Goal: Transaction & Acquisition: Subscribe to service/newsletter

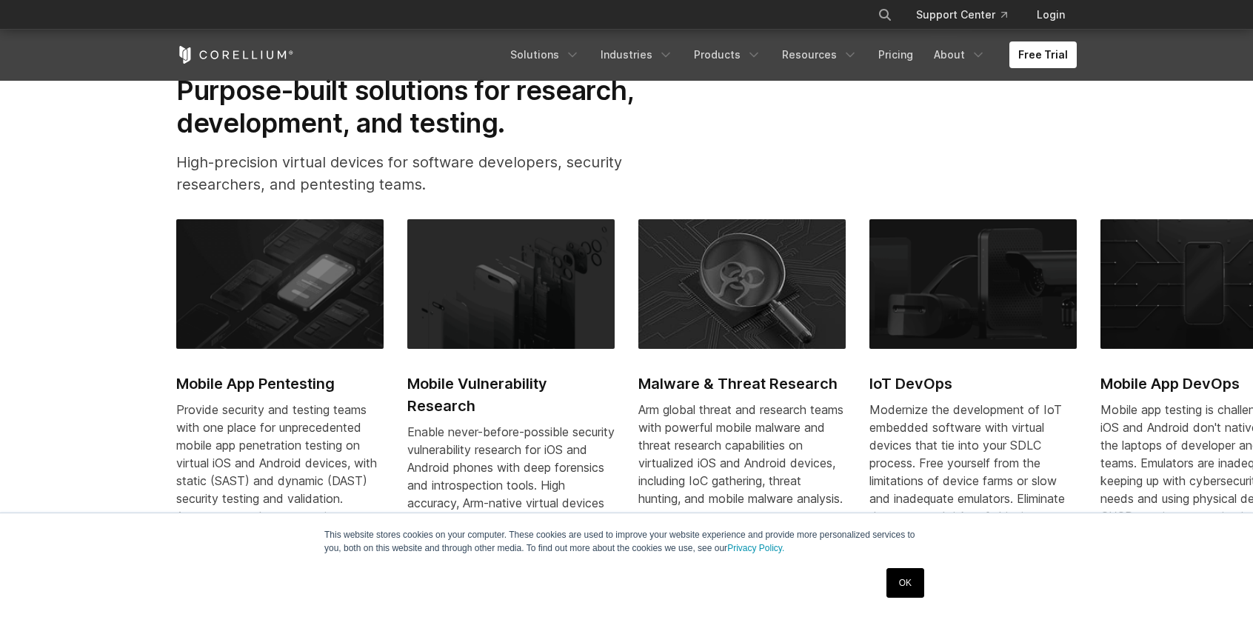
scroll to position [740, 0]
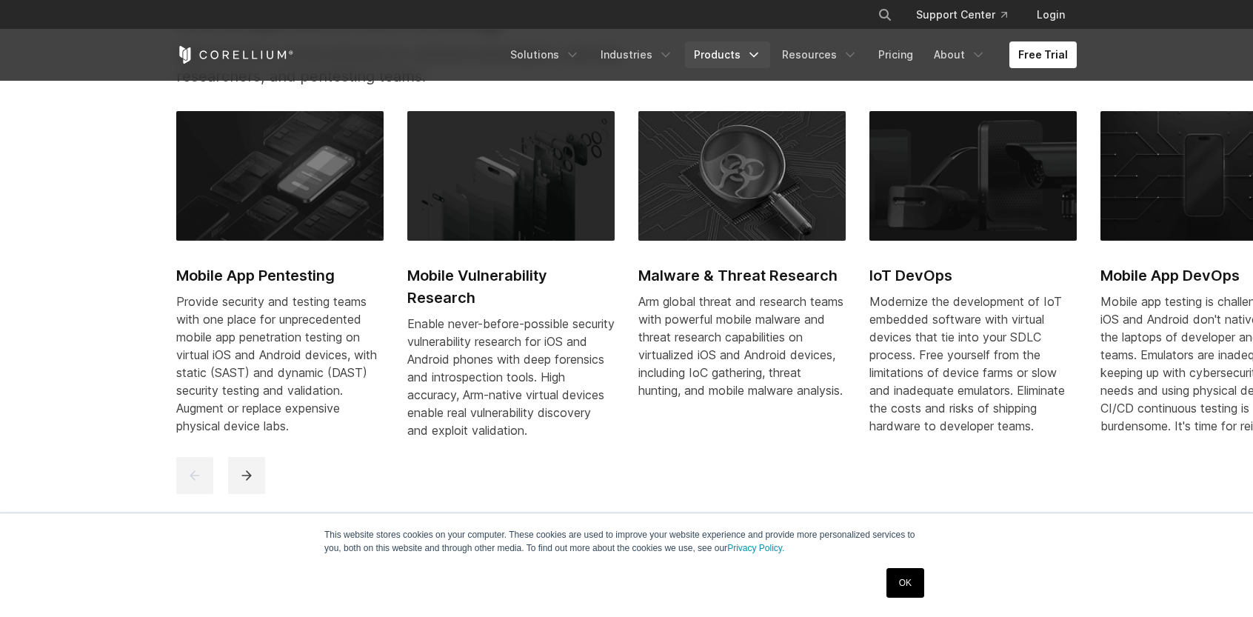
click at [757, 53] on polyline "Navigation Menu" at bounding box center [753, 55] width 7 height 4
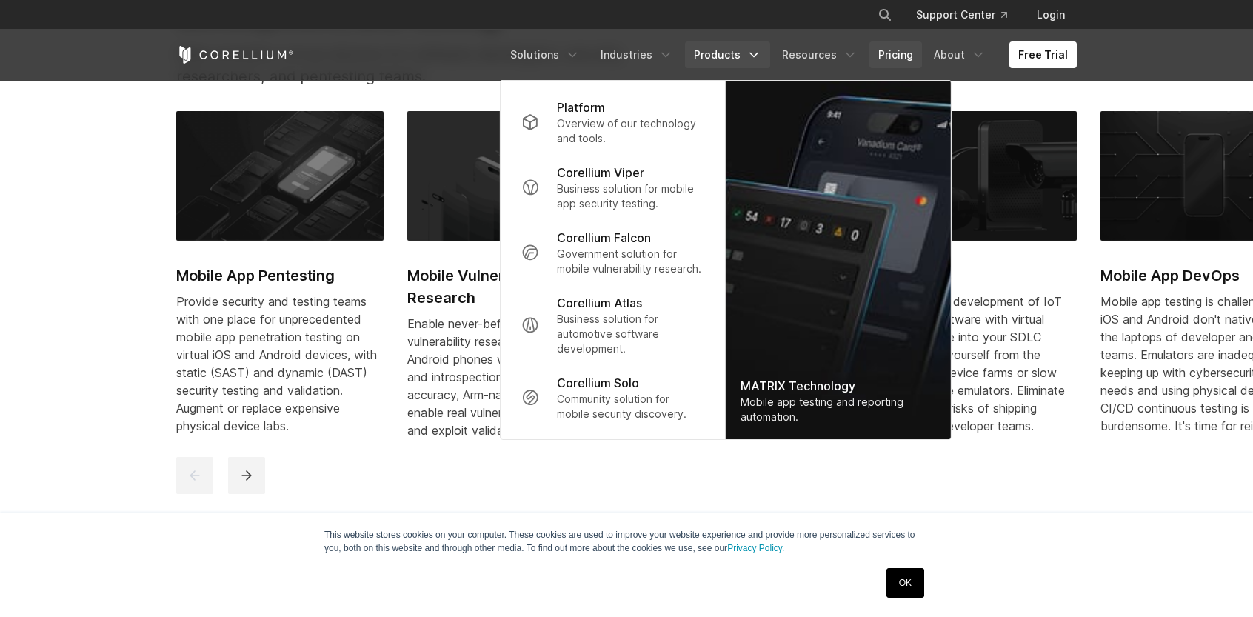
click at [896, 63] on link "Pricing" at bounding box center [895, 54] width 53 height 27
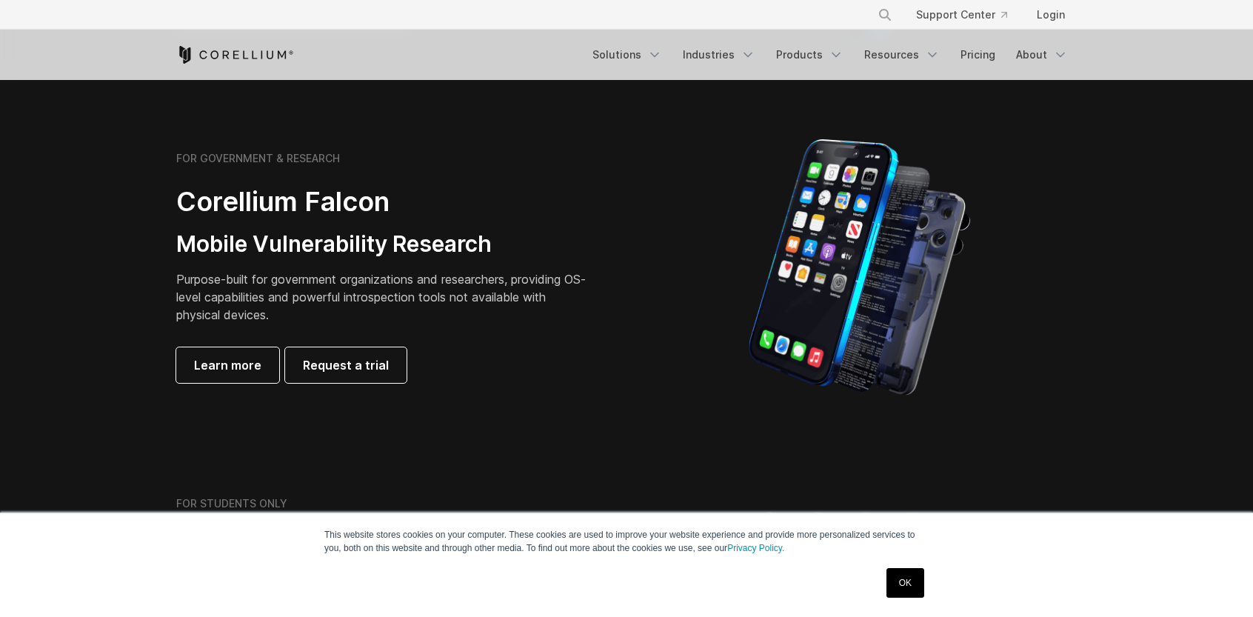
scroll to position [740, 0]
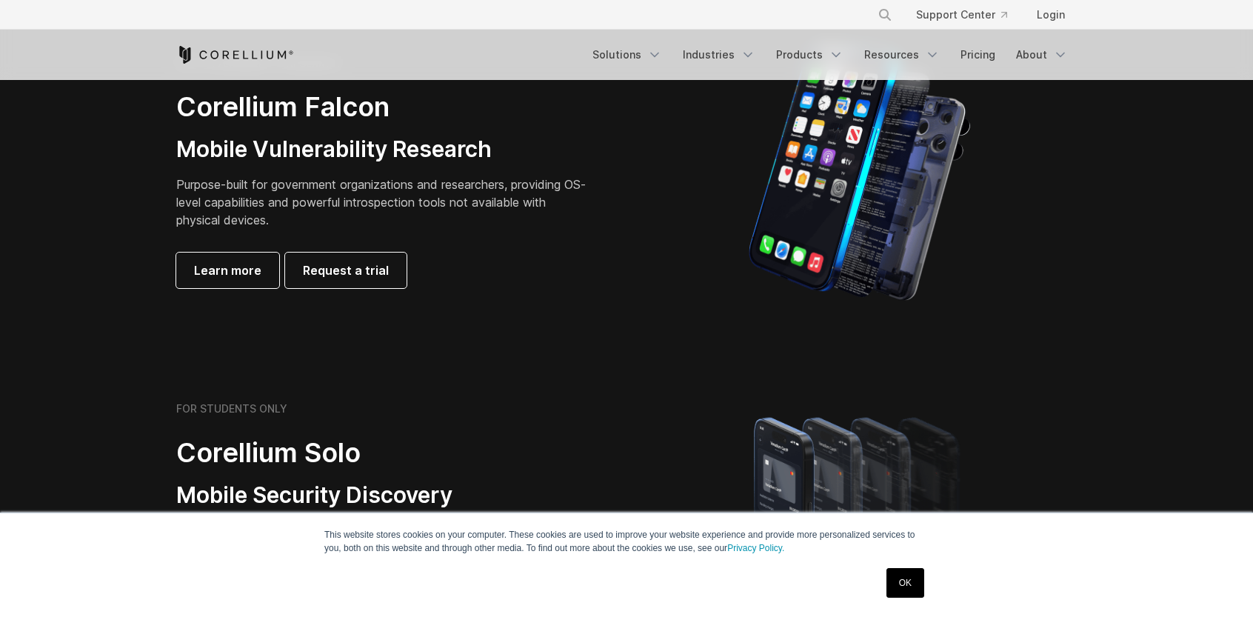
click at [232, 110] on h2 "Corellium Falcon" at bounding box center [383, 106] width 415 height 33
